Goal: Task Accomplishment & Management: Complete application form

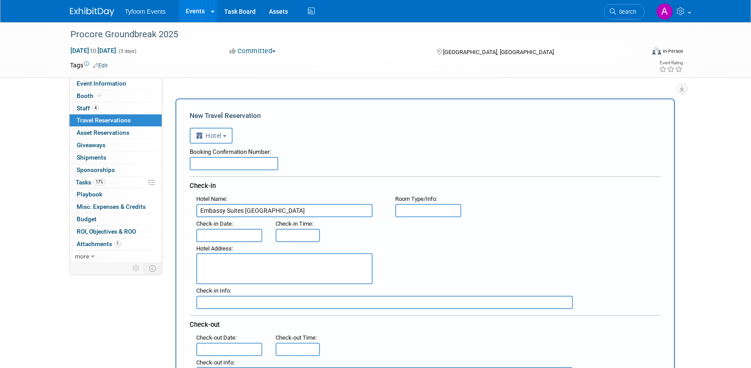
select select "6"
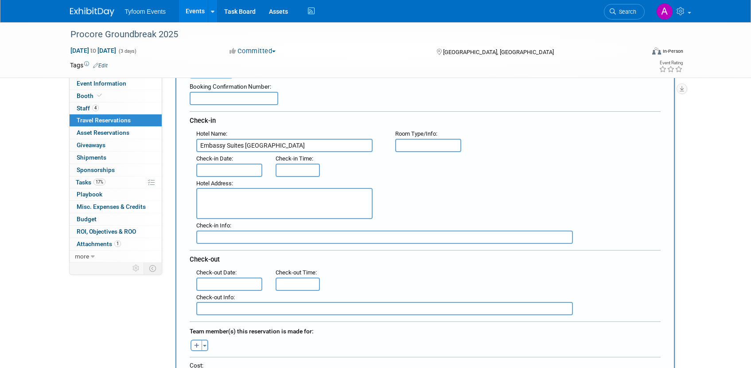
scroll to position [66, 0]
click at [224, 169] on input "text" at bounding box center [229, 168] width 66 height 13
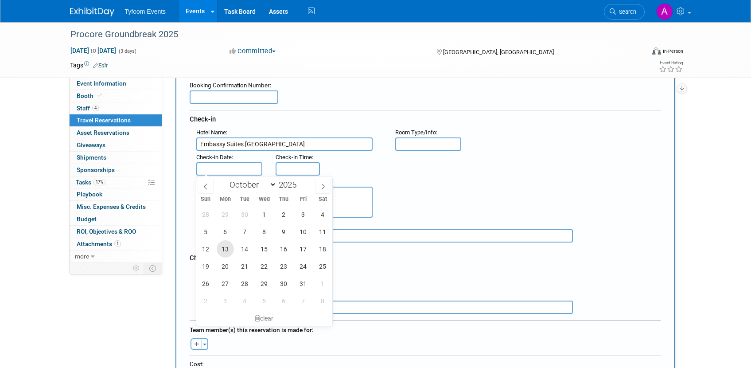
click at [226, 251] on span "13" at bounding box center [225, 248] width 17 height 17
type input "[DATE]"
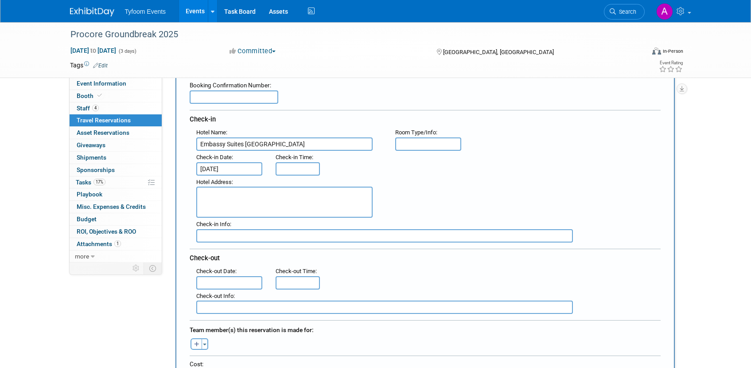
type input "3:00 PM"
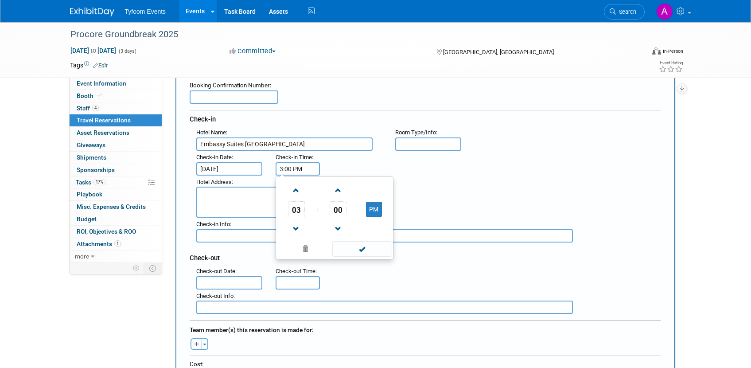
drag, startPoint x: 300, startPoint y: 167, endPoint x: 316, endPoint y: 195, distance: 31.6
click at [301, 167] on input "3:00 PM" at bounding box center [298, 168] width 44 height 13
click at [305, 247] on span at bounding box center [306, 249] width 54 height 16
click at [218, 281] on input "text" at bounding box center [229, 282] width 66 height 13
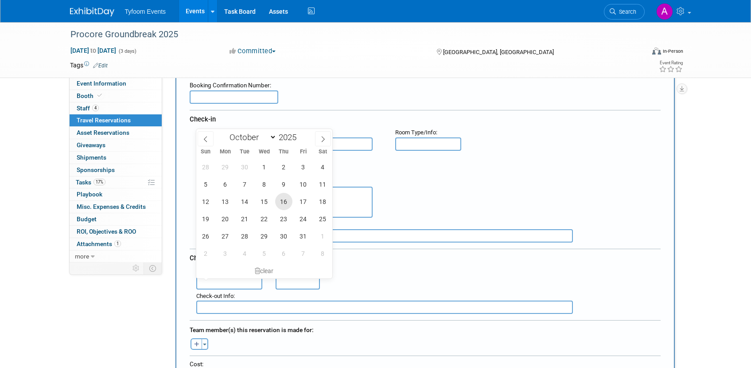
click at [285, 204] on span "16" at bounding box center [283, 201] width 17 height 17
type input "[DATE]"
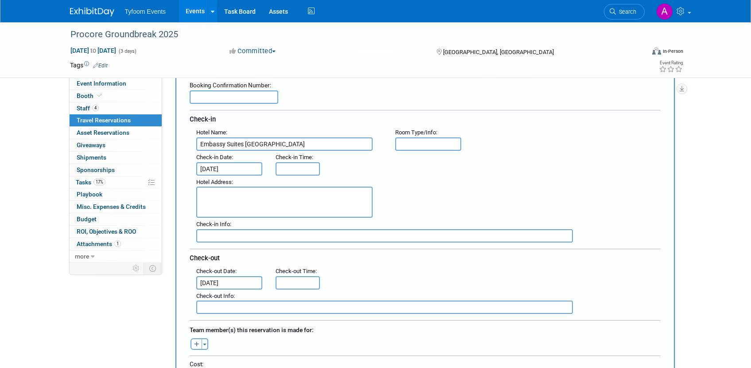
scroll to position [68, 0]
click at [419, 142] on input "text" at bounding box center [428, 142] width 66 height 13
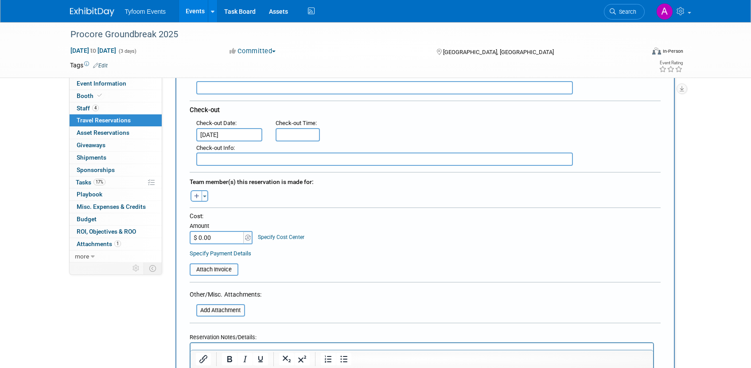
scroll to position [215, 0]
type input "Two bedroom suite"
click at [206, 198] on button "Toggle Dropdown" at bounding box center [205, 195] width 7 height 12
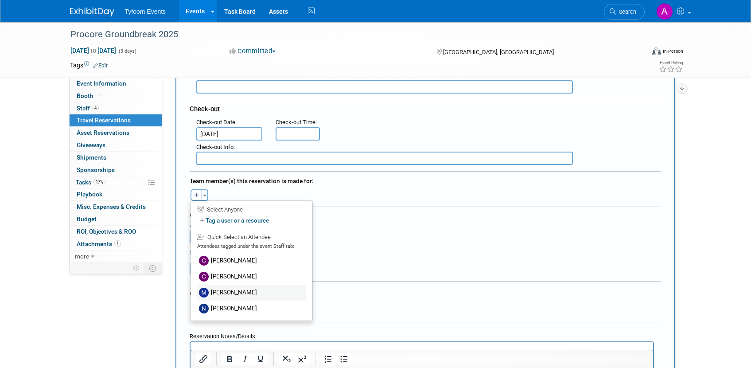
click at [239, 290] on label "[PERSON_NAME]" at bounding box center [251, 293] width 109 height 16
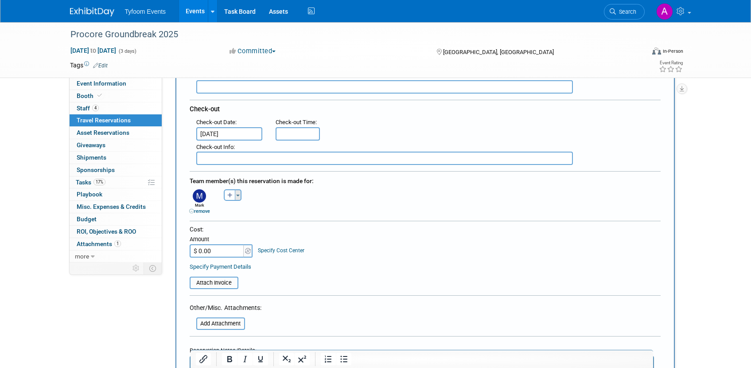
drag, startPoint x: 238, startPoint y: 193, endPoint x: 240, endPoint y: 199, distance: 5.8
click at [238, 194] on button "Toggle Dropdown" at bounding box center [238, 195] width 7 height 12
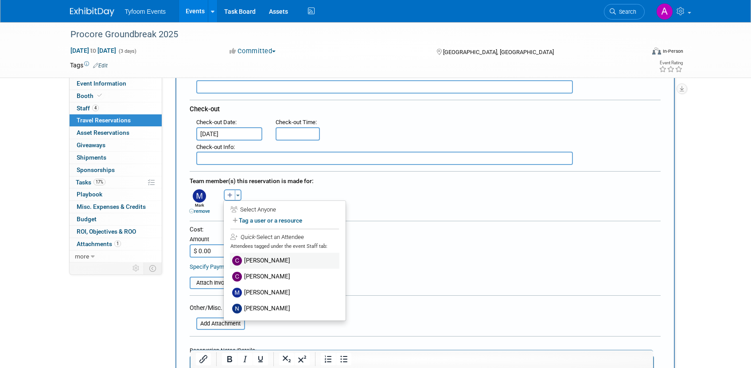
click at [264, 261] on label "[PERSON_NAME]" at bounding box center [284, 261] width 109 height 16
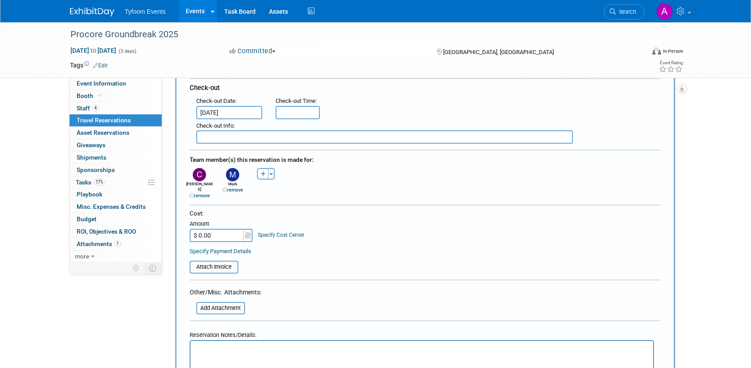
scroll to position [287, 0]
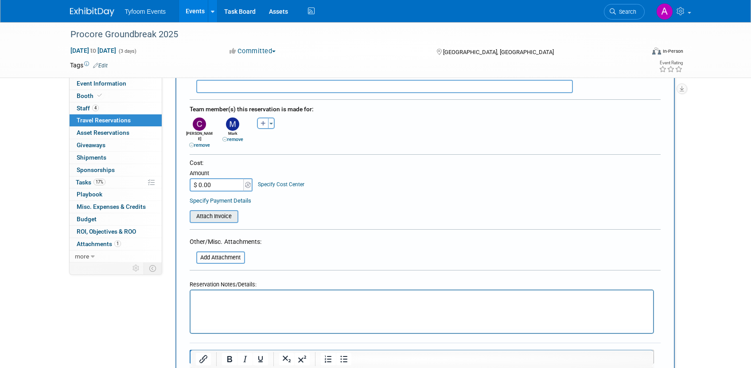
click at [209, 212] on input "file" at bounding box center [184, 216] width 105 height 11
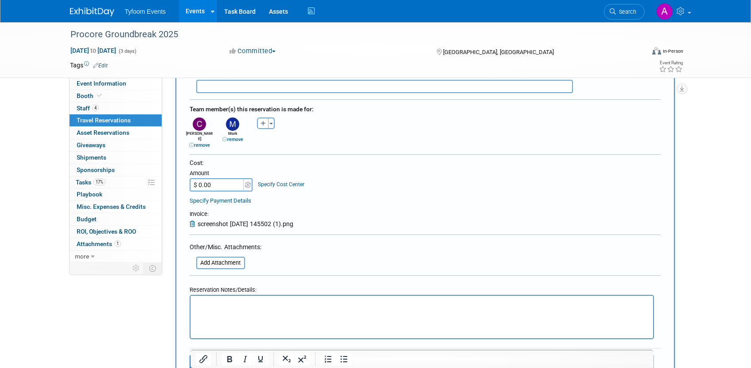
scroll to position [456, 0]
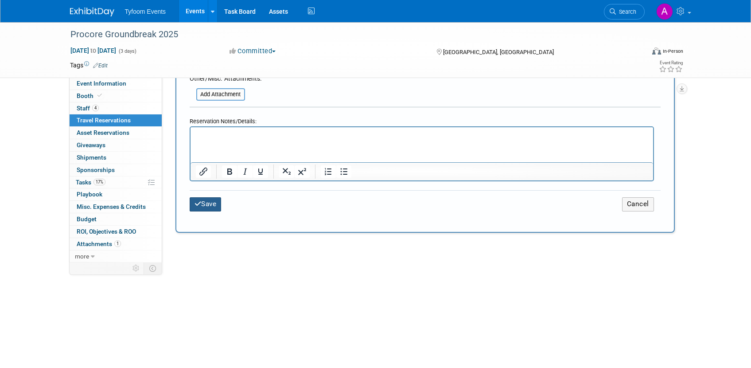
click at [207, 198] on button "Save" at bounding box center [206, 204] width 32 height 14
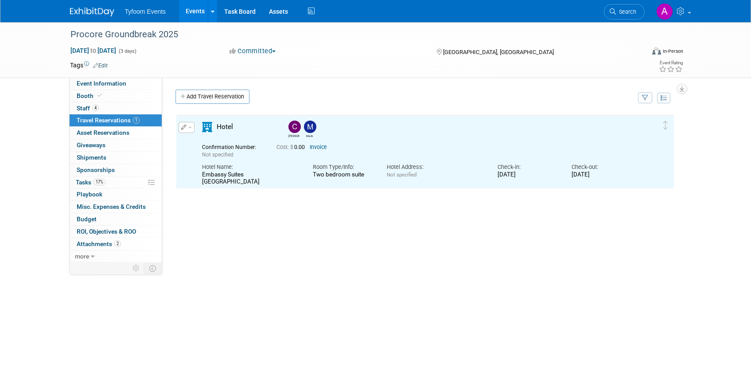
scroll to position [0, 0]
click at [191, 97] on link "Add Travel Reservation" at bounding box center [213, 97] width 74 height 14
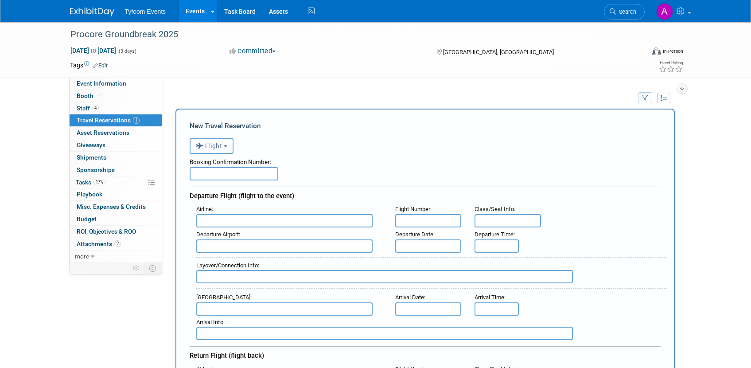
click at [226, 148] on button "Flight" at bounding box center [212, 146] width 44 height 16
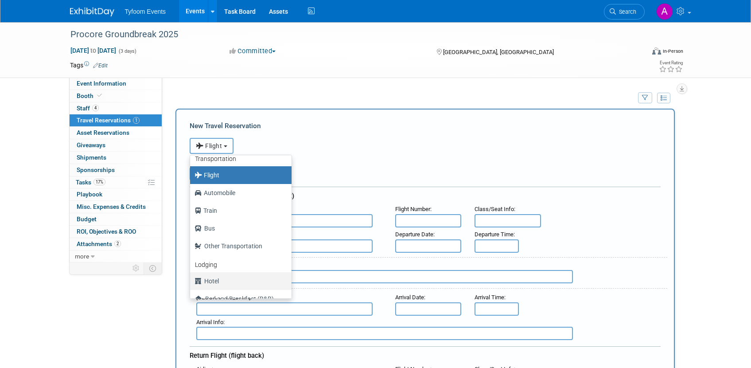
scroll to position [9, 0]
click at [212, 277] on label "Hotel" at bounding box center [239, 280] width 88 height 14
click at [191, 277] on input "Hotel" at bounding box center [189, 279] width 6 height 6
select select "6"
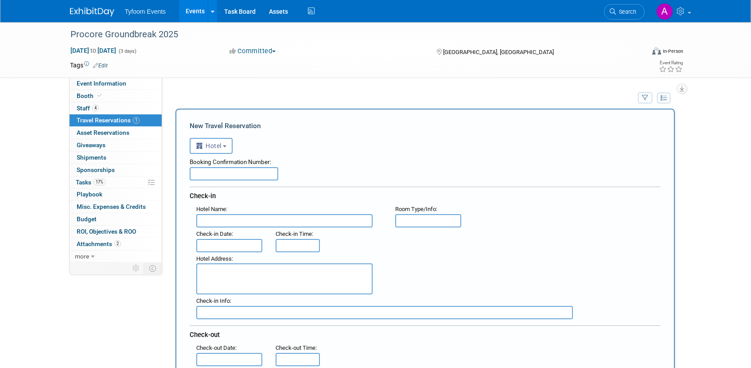
click at [212, 220] on input "text" at bounding box center [284, 220] width 176 height 13
type input "Embassy Suites [GEOGRAPHIC_DATA]"
click at [406, 221] on input "text" at bounding box center [428, 220] width 66 height 13
type input "2 bedroom suite"
click at [225, 243] on input "text" at bounding box center [229, 245] width 66 height 13
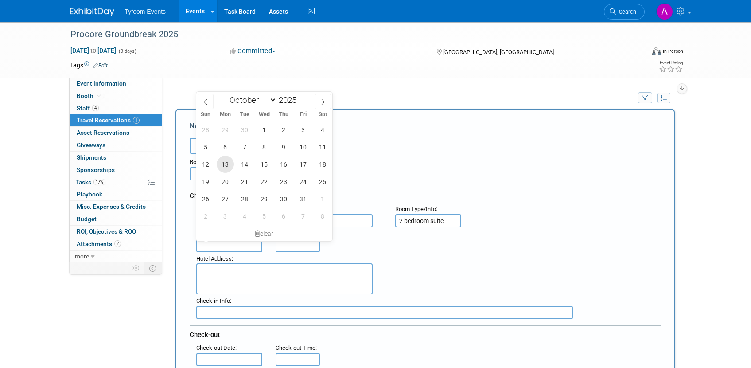
click at [226, 165] on span "13" at bounding box center [225, 164] width 17 height 17
type input "[DATE]"
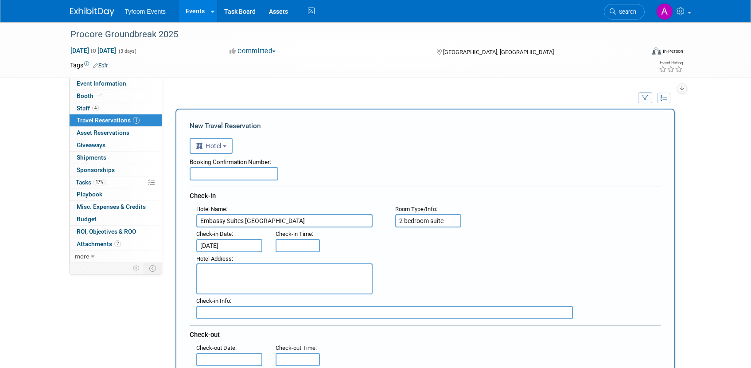
type input "3:00 PM"
click at [293, 247] on input "3:00 PM" at bounding box center [298, 245] width 44 height 13
click at [297, 248] on input "3:00 PM" at bounding box center [298, 245] width 44 height 13
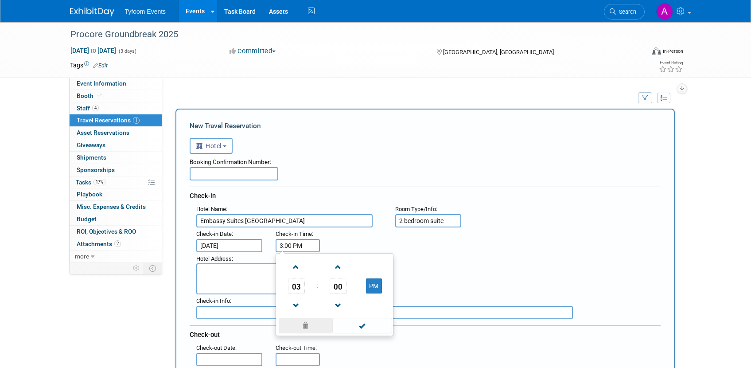
click at [308, 324] on span at bounding box center [306, 326] width 54 height 16
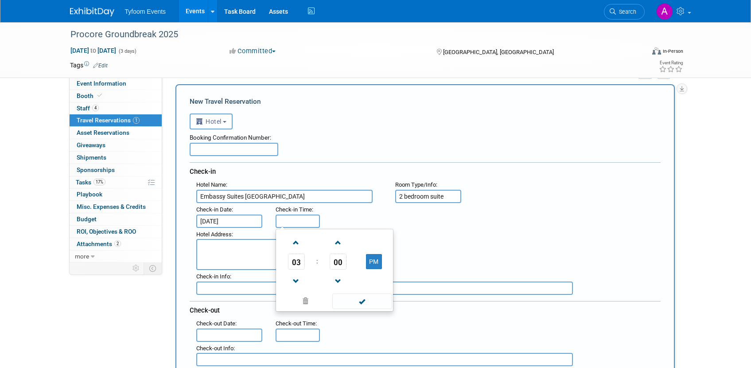
scroll to position [70, 0]
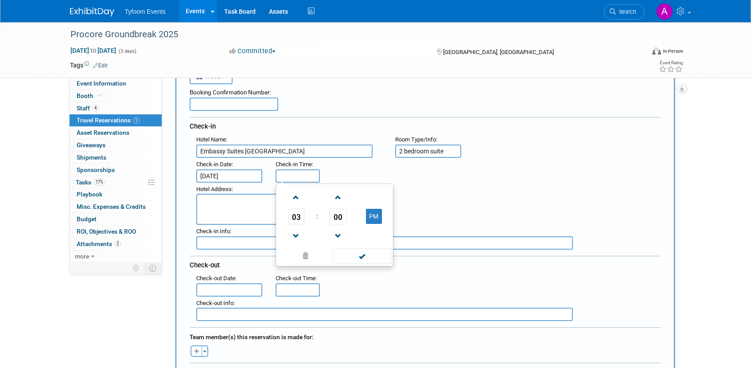
click at [217, 288] on input "text" at bounding box center [229, 289] width 66 height 13
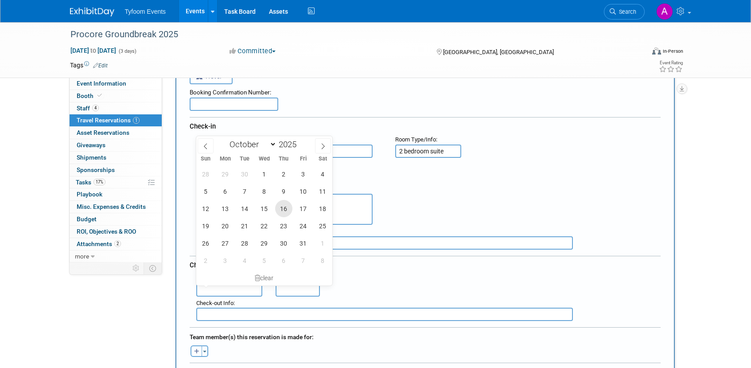
click at [284, 211] on span "16" at bounding box center [283, 208] width 17 height 17
type input "[DATE]"
click at [281, 207] on span "16" at bounding box center [283, 208] width 17 height 17
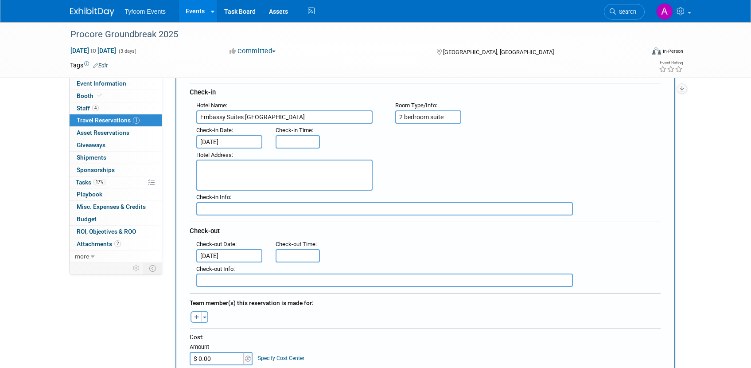
scroll to position [134, 0]
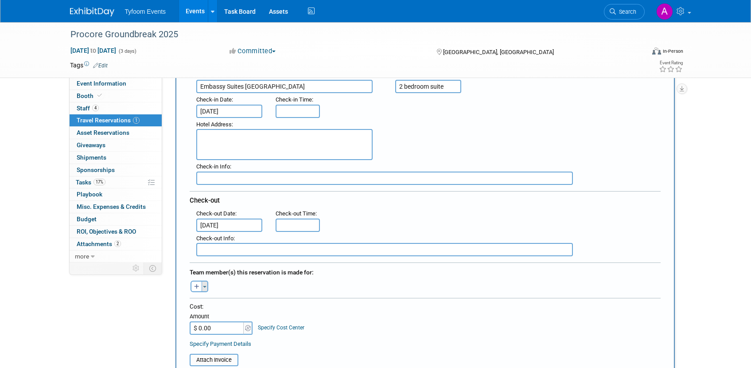
click at [203, 286] on span "button" at bounding box center [205, 287] width 4 height 2
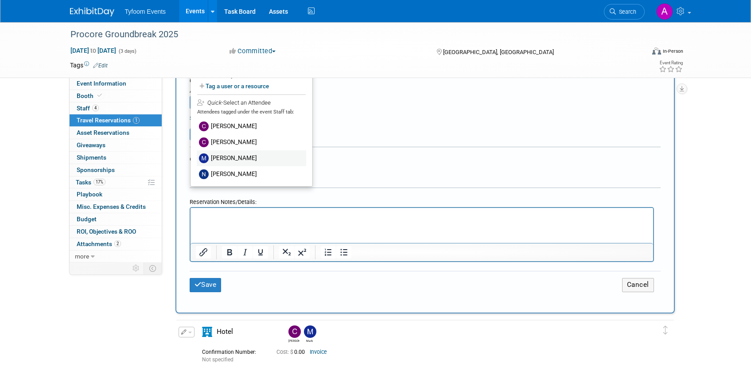
scroll to position [352, 0]
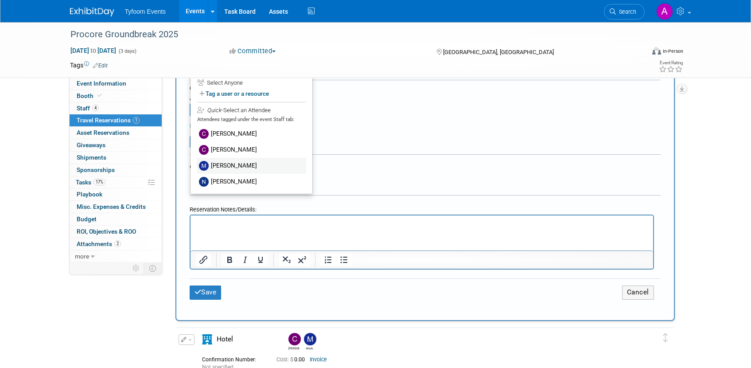
click at [225, 164] on label "[PERSON_NAME]" at bounding box center [251, 166] width 109 height 16
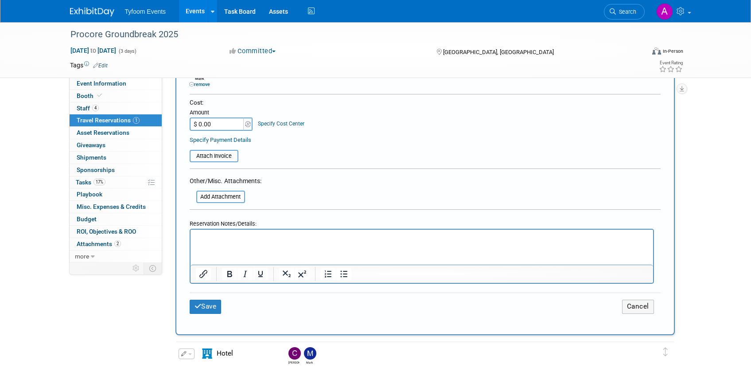
scroll to position [191, 0]
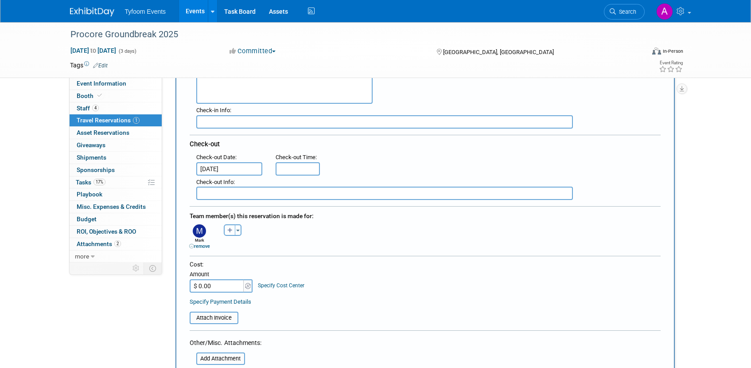
click at [225, 232] on button "button" at bounding box center [230, 230] width 12 height 12
select select
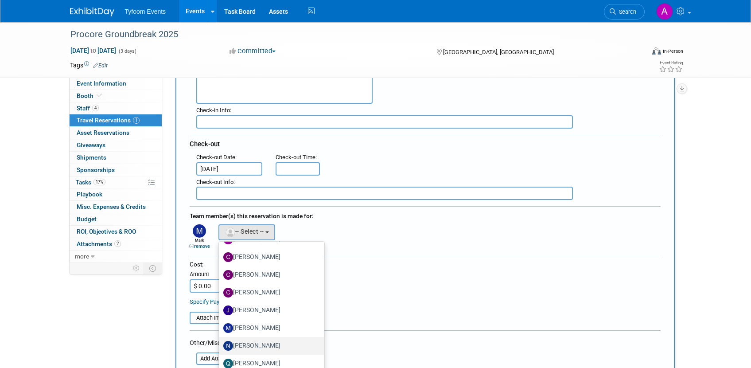
scroll to position [87, 0]
click at [255, 347] on label "[PERSON_NAME]" at bounding box center [269, 345] width 93 height 14
click at [220, 347] on input "[PERSON_NAME]" at bounding box center [218, 344] width 6 height 6
select select "54b7c076-a9e2-483a-8755-c9caf85a4bfa"
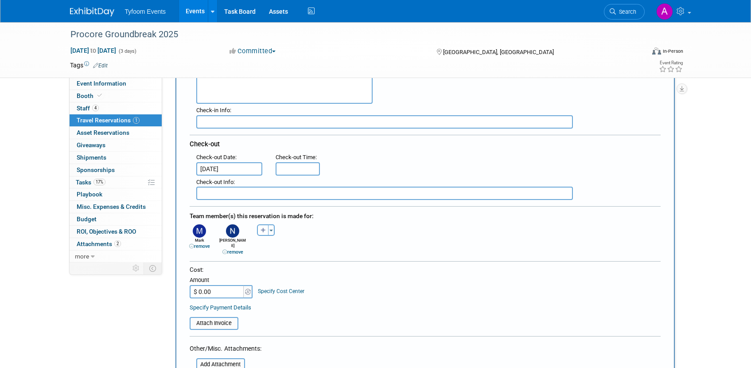
click at [195, 246] on link "remove" at bounding box center [199, 246] width 21 height 6
click at [228, 231] on icon "button" at bounding box center [229, 231] width 5 height 6
select select
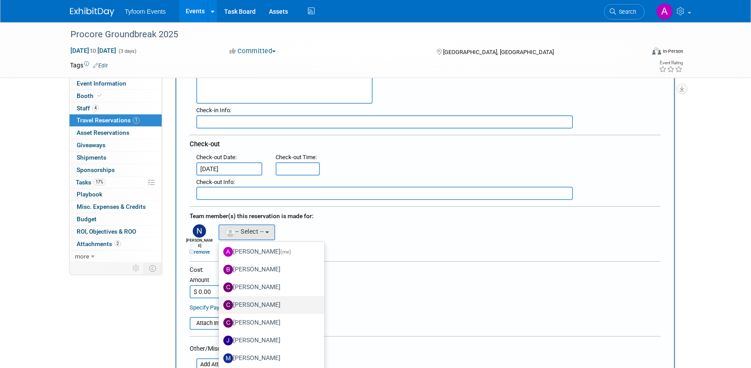
scroll to position [62, 0]
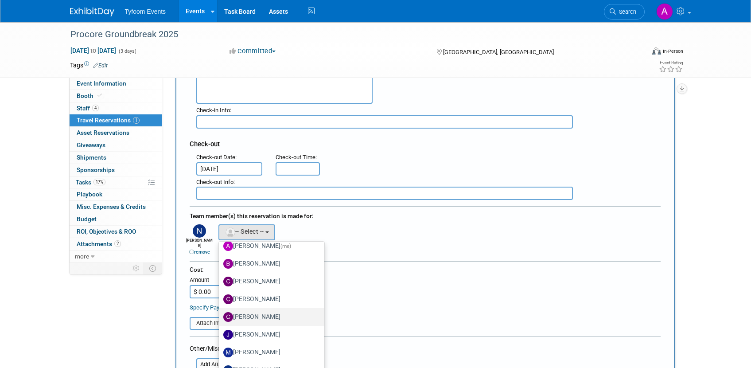
click at [255, 315] on label "[PERSON_NAME]" at bounding box center [269, 317] width 93 height 14
click at [220, 315] on input "[PERSON_NAME]" at bounding box center [218, 316] width 6 height 6
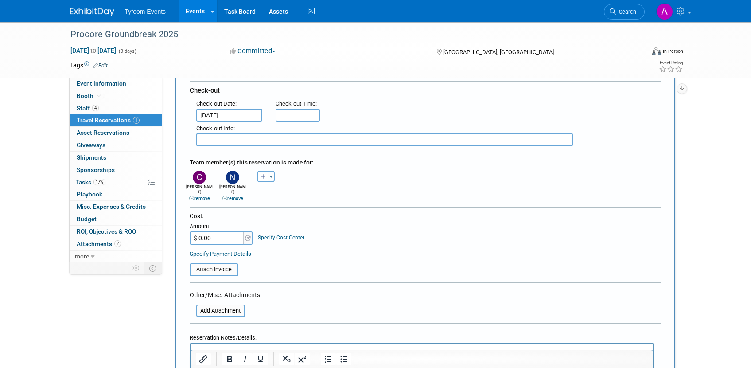
scroll to position [252, 0]
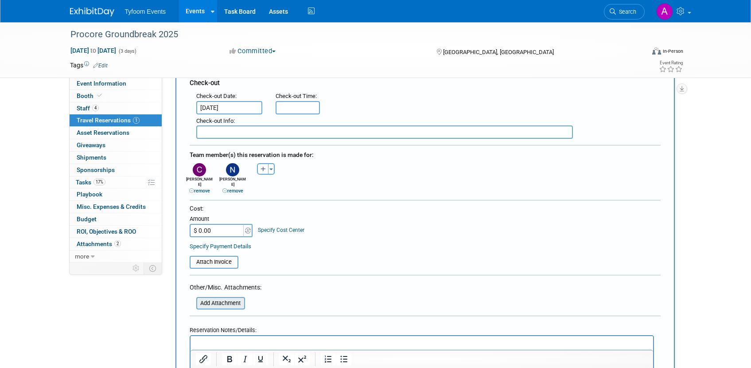
click at [228, 298] on input "file" at bounding box center [191, 303] width 105 height 11
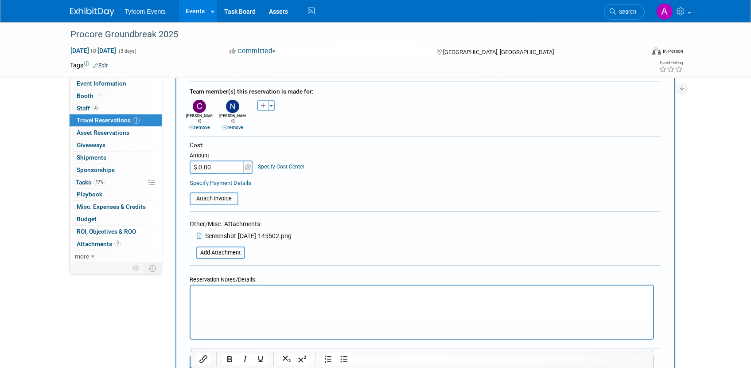
scroll to position [416, 0]
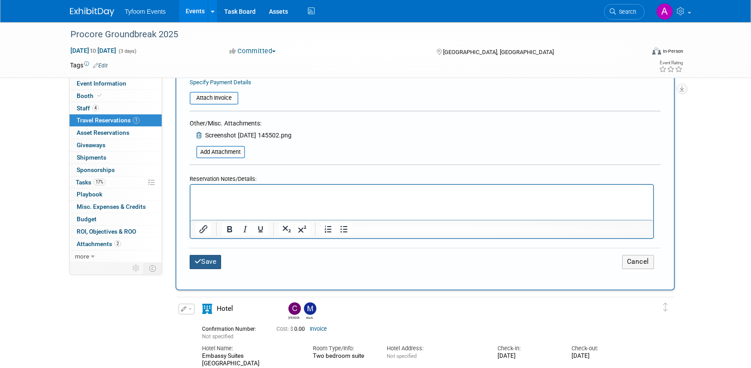
click at [208, 256] on button "Save" at bounding box center [206, 262] width 32 height 14
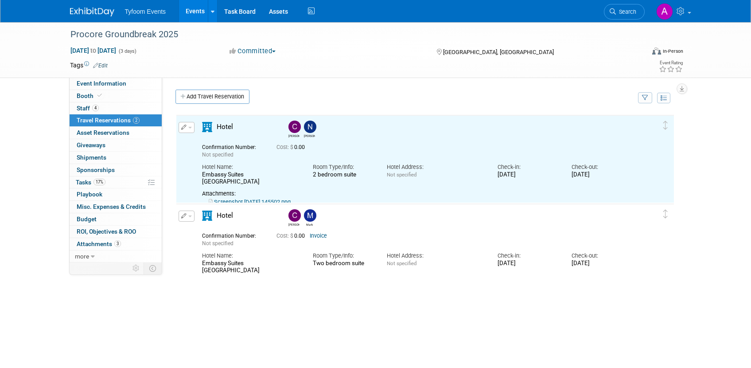
scroll to position [0, 0]
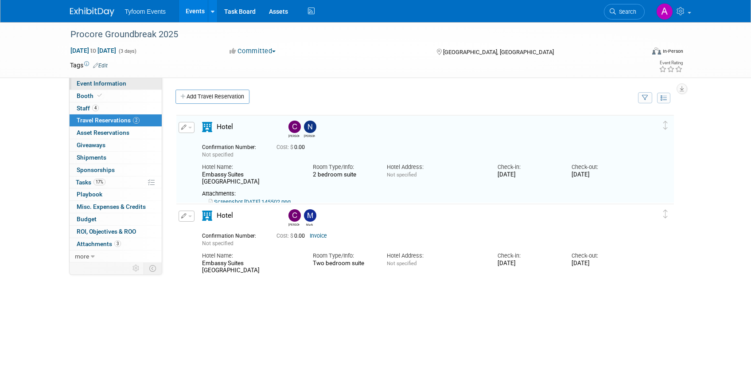
click at [103, 83] on span "Event Information" at bounding box center [102, 83] width 50 height 7
